Goal: Information Seeking & Learning: Learn about a topic

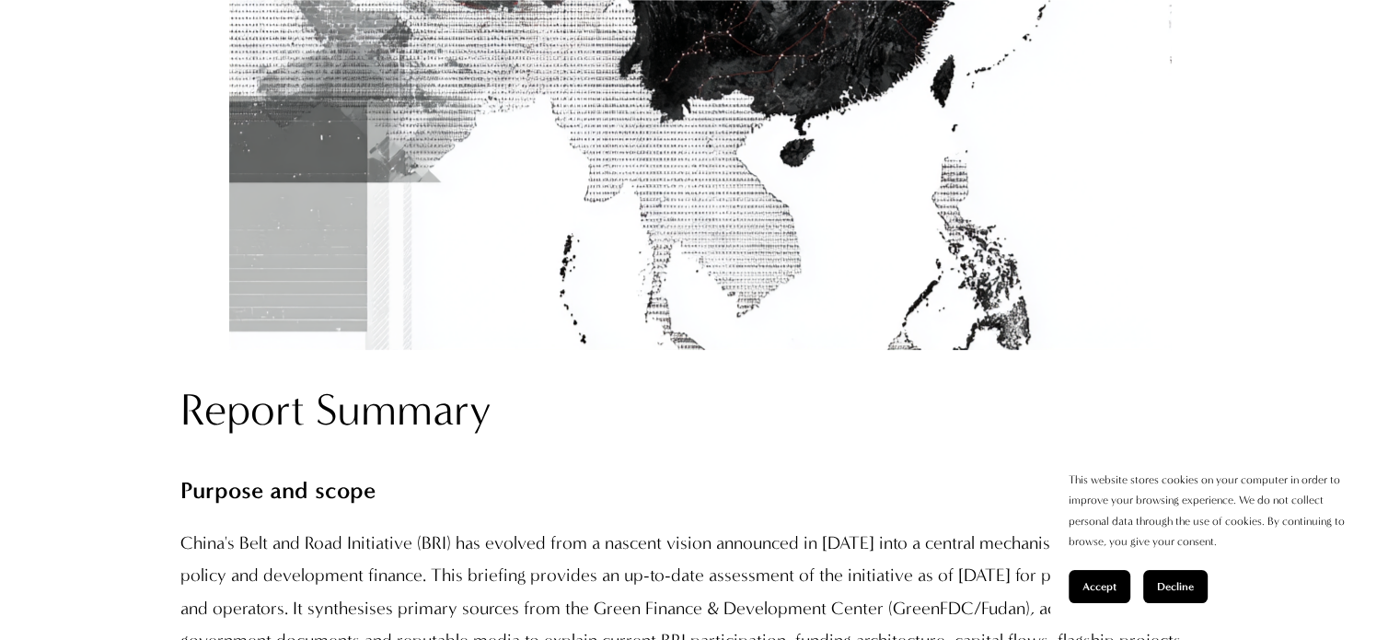
scroll to position [1236, 0]
click at [1098, 592] on span "Accept" at bounding box center [1099, 586] width 34 height 13
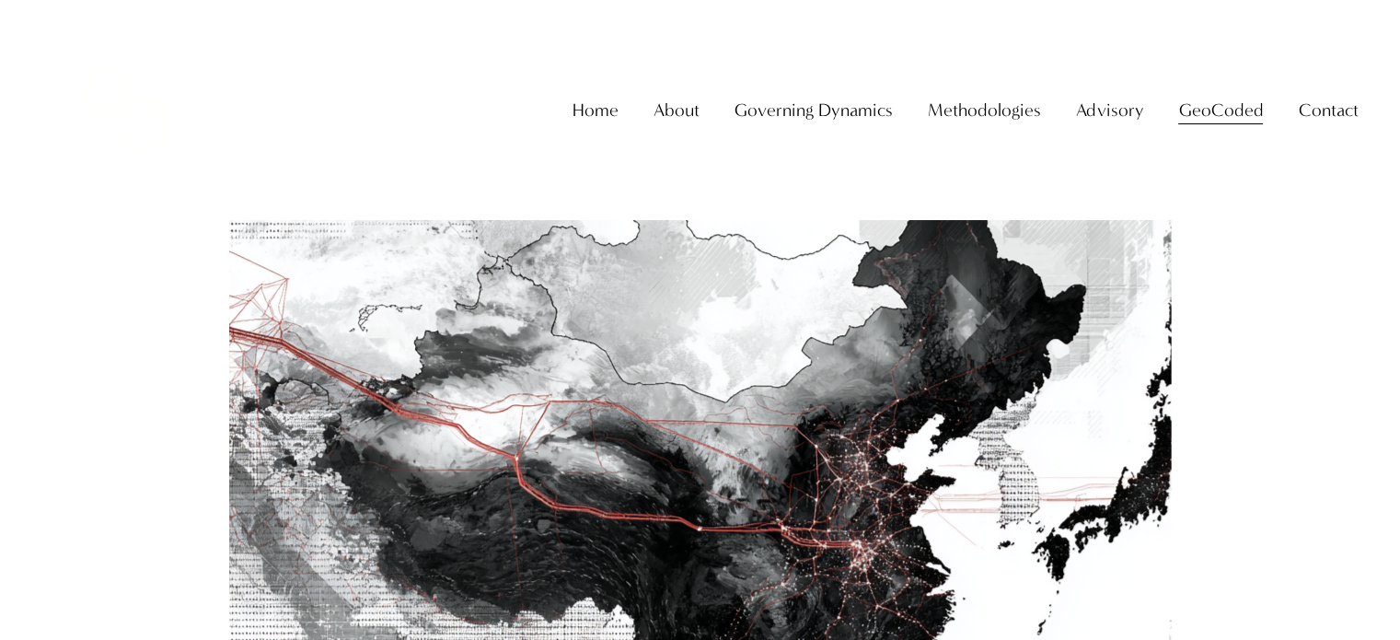
scroll to position [0, 0]
